Goal: Task Accomplishment & Management: Use online tool/utility

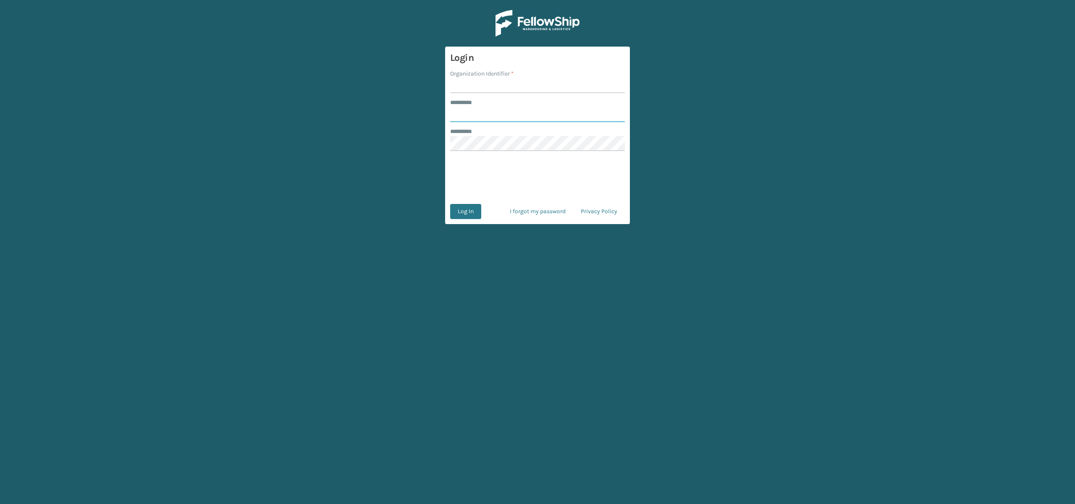
type input "**********"
type input "remco [GEOGRAPHIC_DATA]"
click at [463, 207] on button "Log In" at bounding box center [465, 211] width 31 height 15
type input "**********"
type input "remco [GEOGRAPHIC_DATA]"
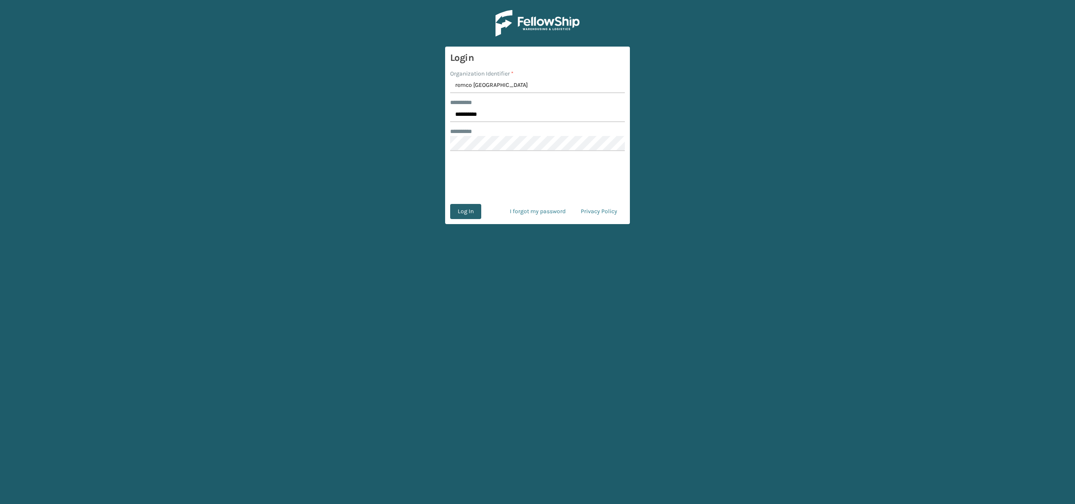
click at [469, 210] on button "Log In" at bounding box center [465, 211] width 31 height 15
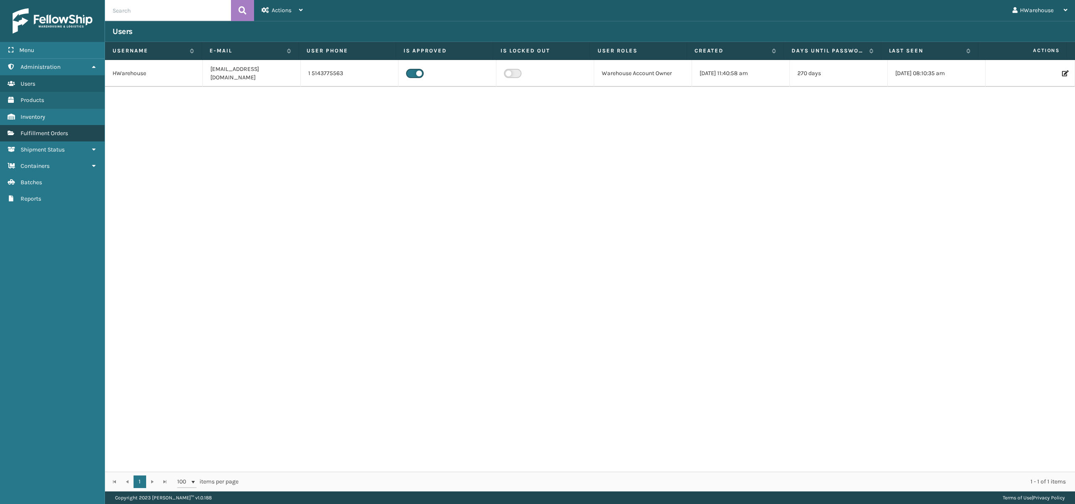
click at [51, 133] on span "Fulfillment Orders" at bounding box center [44, 133] width 47 height 7
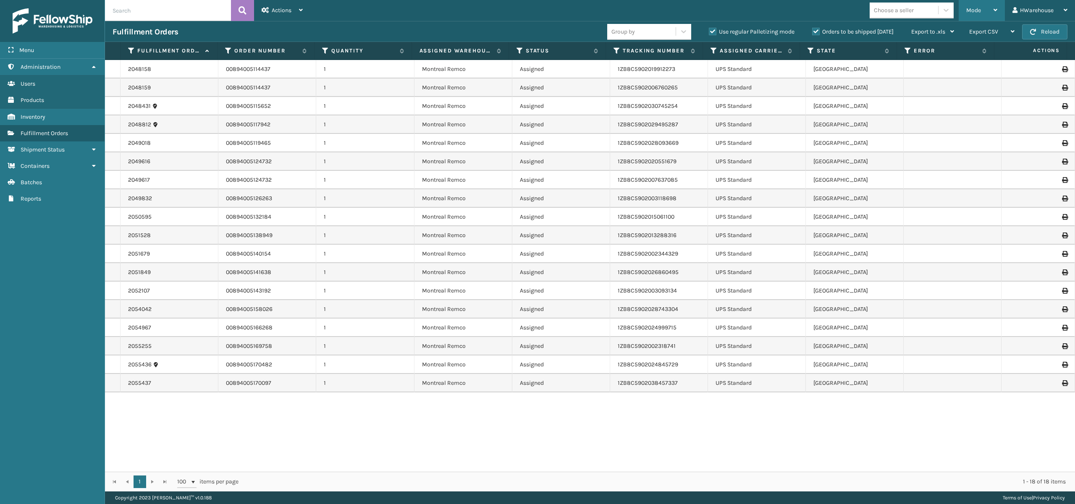
click at [977, 5] on div "Mode" at bounding box center [981, 10] width 31 height 21
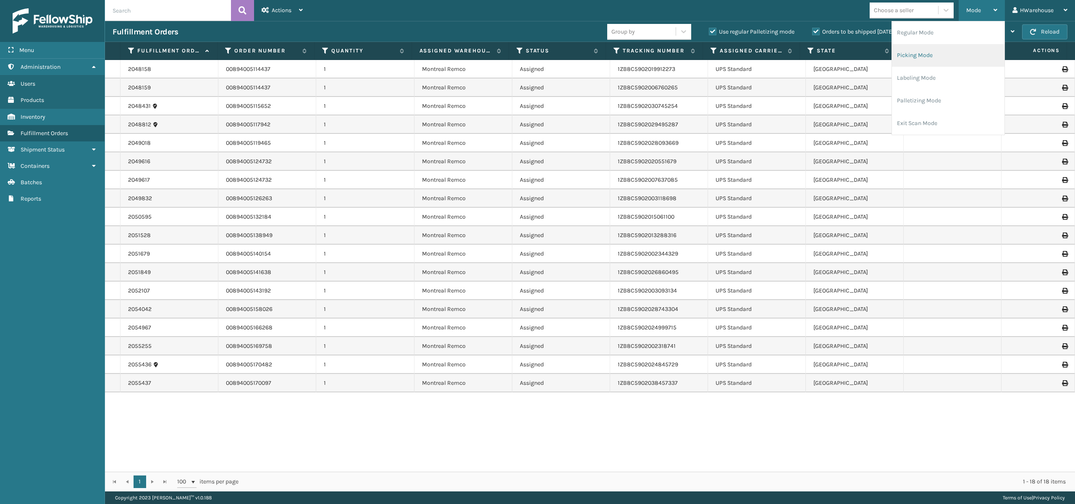
click at [917, 54] on li "Picking Mode" at bounding box center [948, 55] width 113 height 23
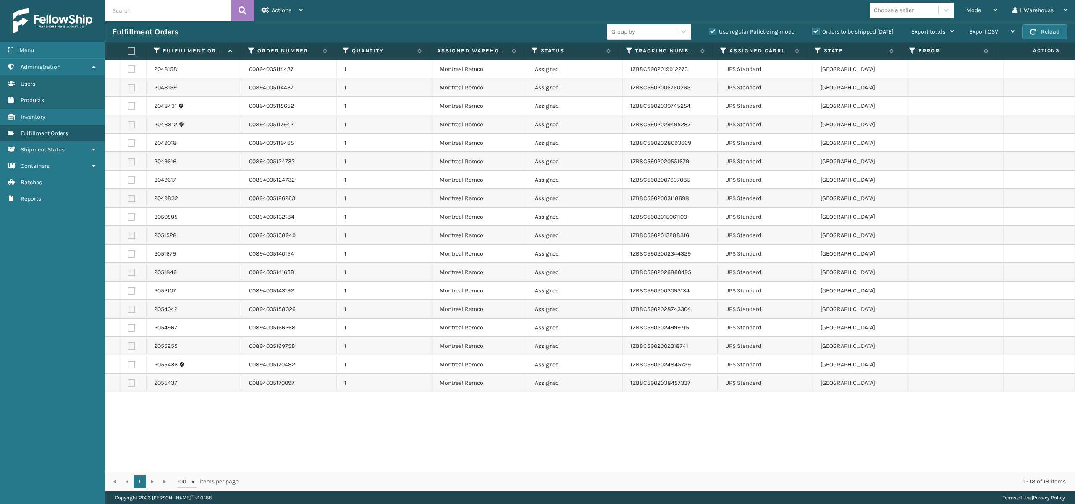
click at [131, 50] on label at bounding box center [132, 51] width 8 height 8
click at [128, 50] on input "checkbox" at bounding box center [128, 50] width 0 height 5
checkbox input "true"
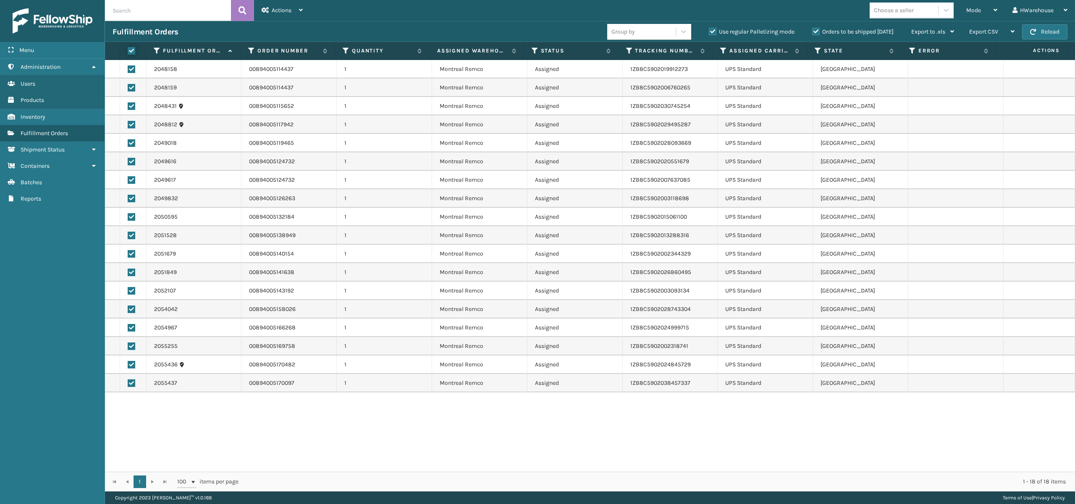
checkbox input "true"
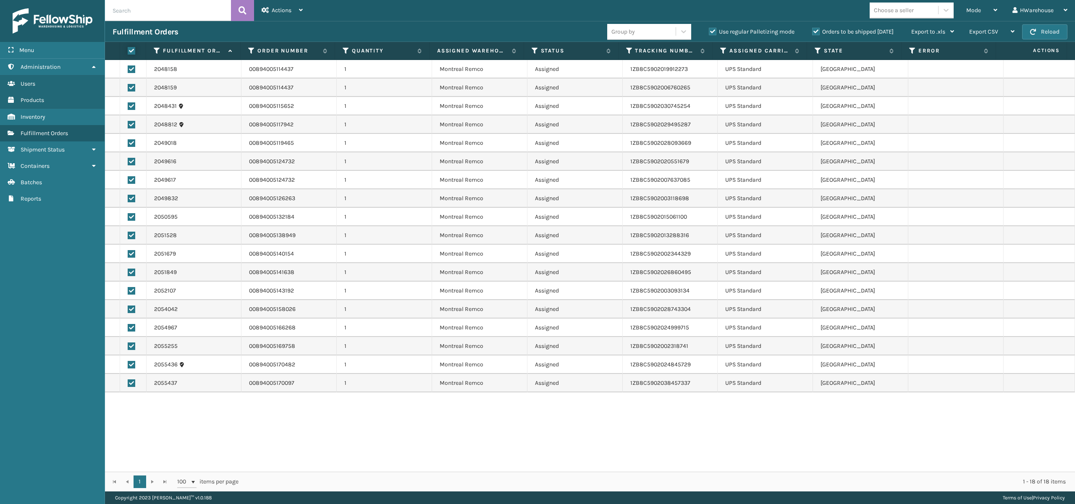
checkbox input "true"
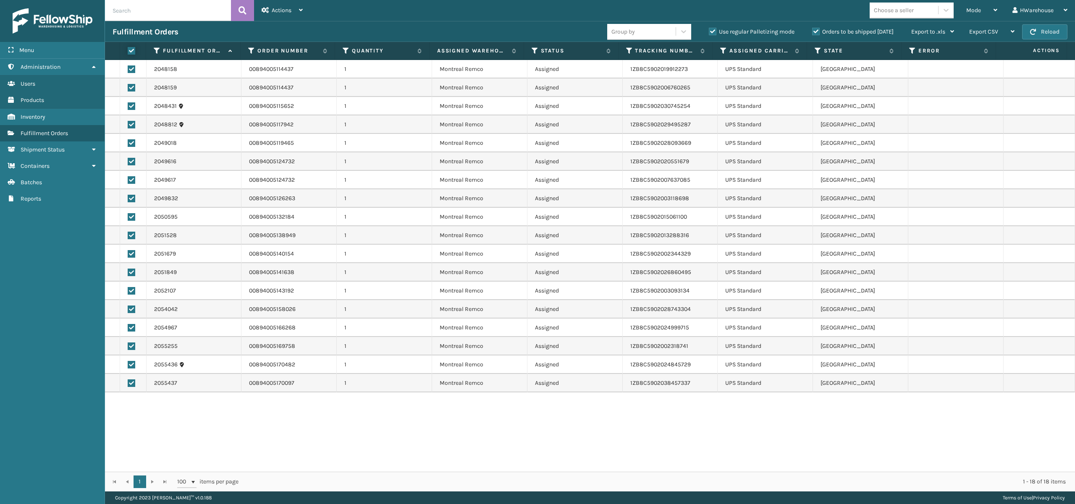
checkbox input "true"
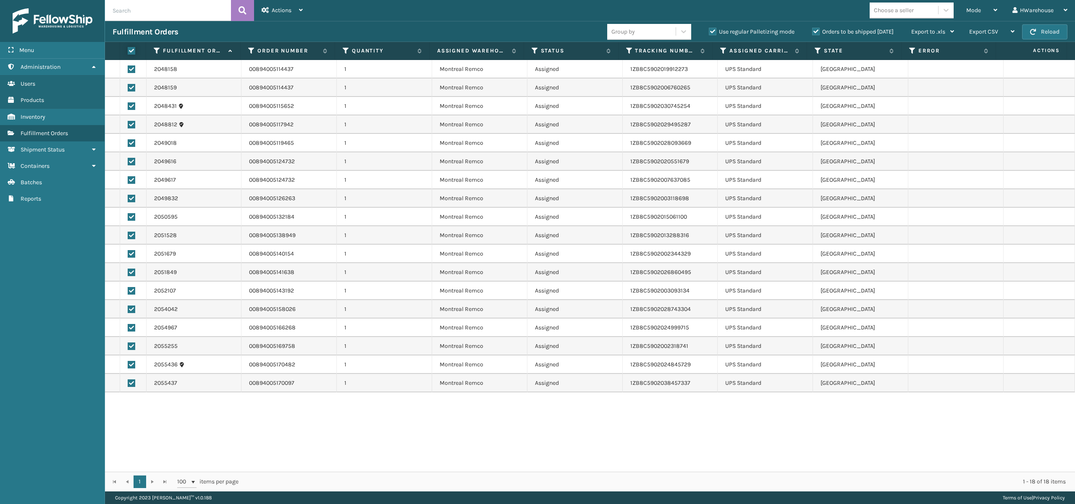
checkbox input "true"
click at [296, 8] on div "Actions" at bounding box center [282, 10] width 41 height 21
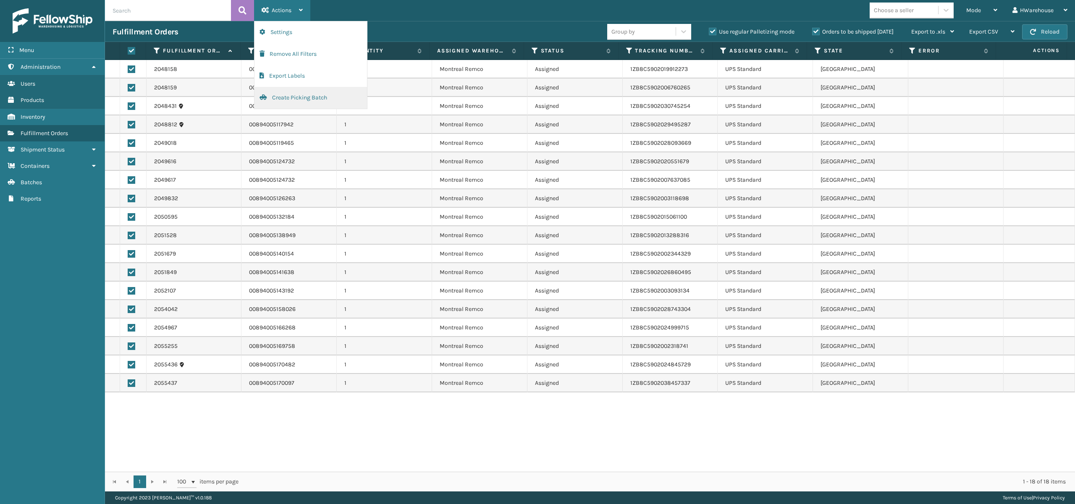
click at [304, 96] on button "Create Picking Batch" at bounding box center [310, 98] width 113 height 22
